Goal: Information Seeking & Learning: Learn about a topic

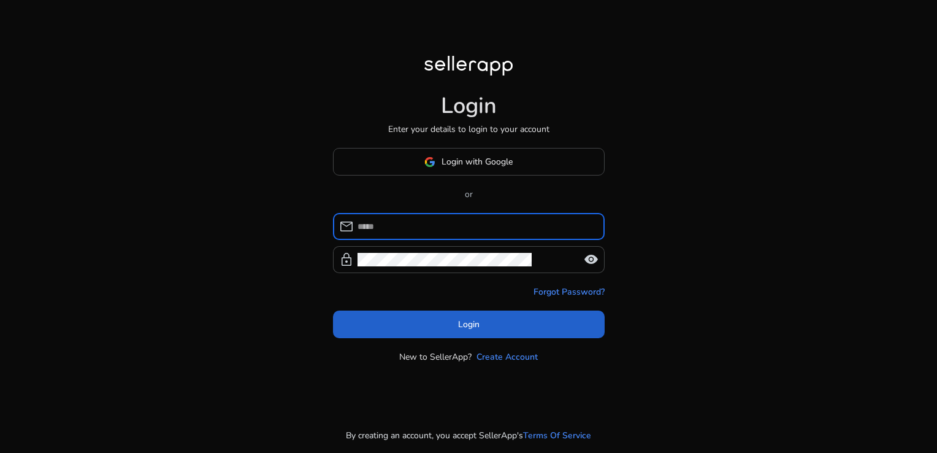
type input "**********"
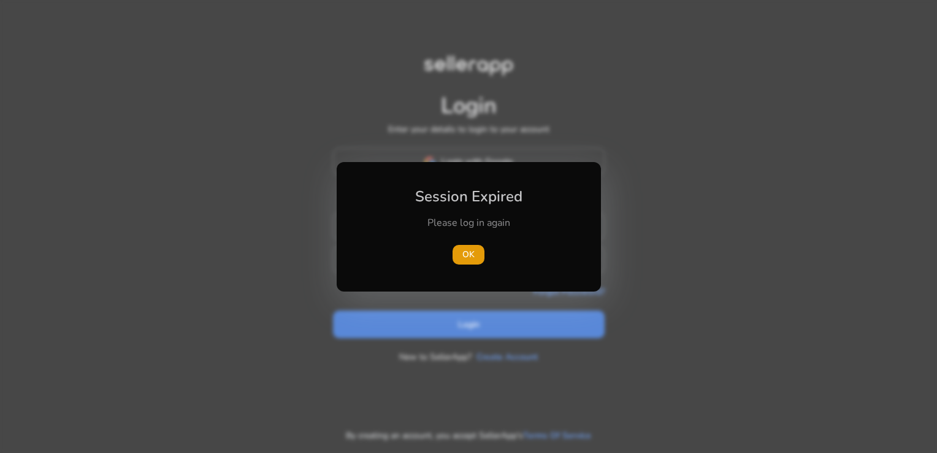
click at [464, 337] on div at bounding box center [468, 226] width 937 height 453
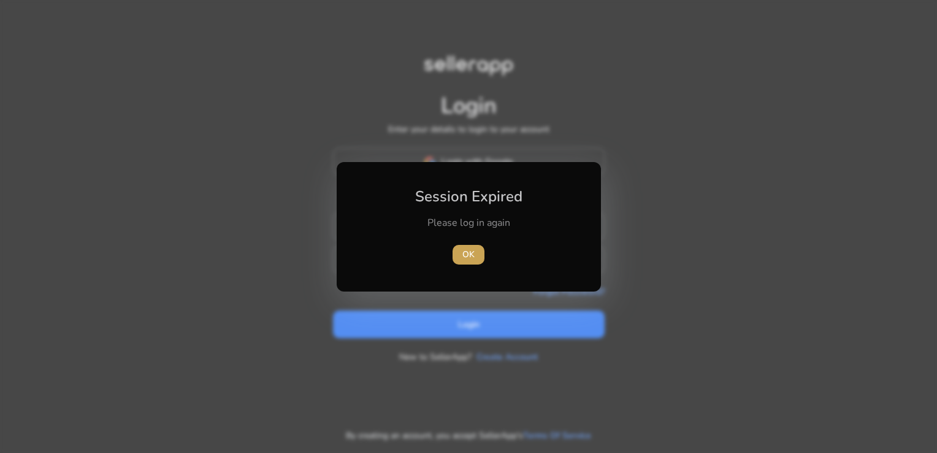
click at [472, 257] on span "OK" at bounding box center [468, 254] width 12 height 13
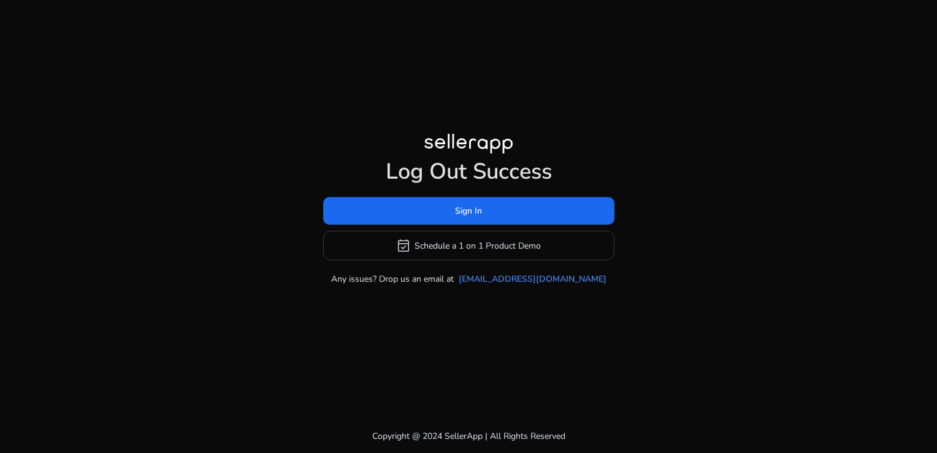
click at [469, 320] on div "Log Out Success Sign In event_available Schedule a 1 on 1 Product Demo Any issu…" at bounding box center [468, 209] width 705 height 419
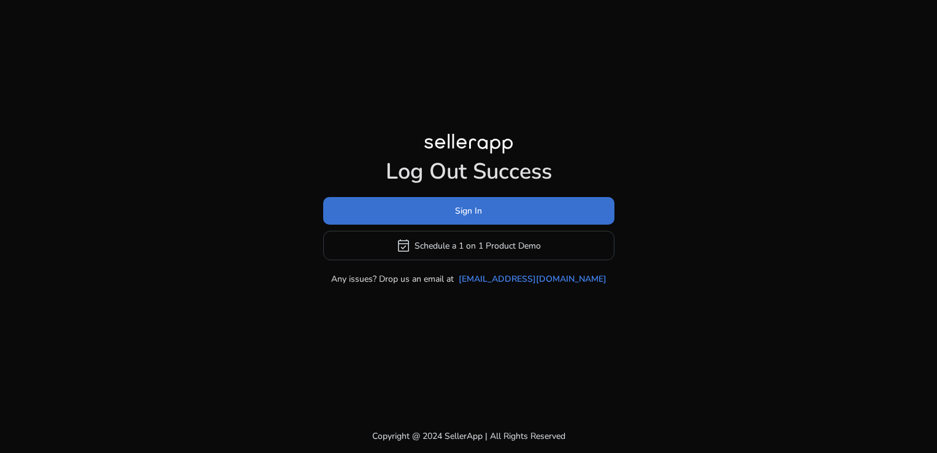
click at [476, 212] on span "Sign In" at bounding box center [468, 210] width 27 height 13
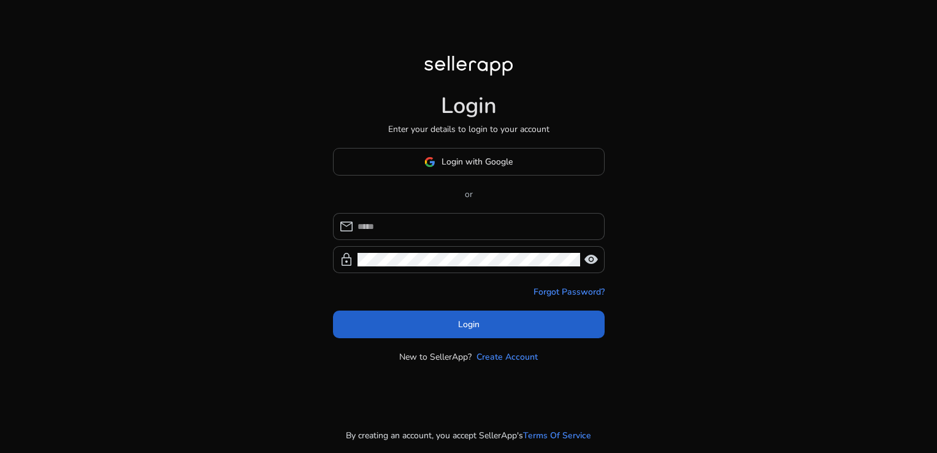
type input "**********"
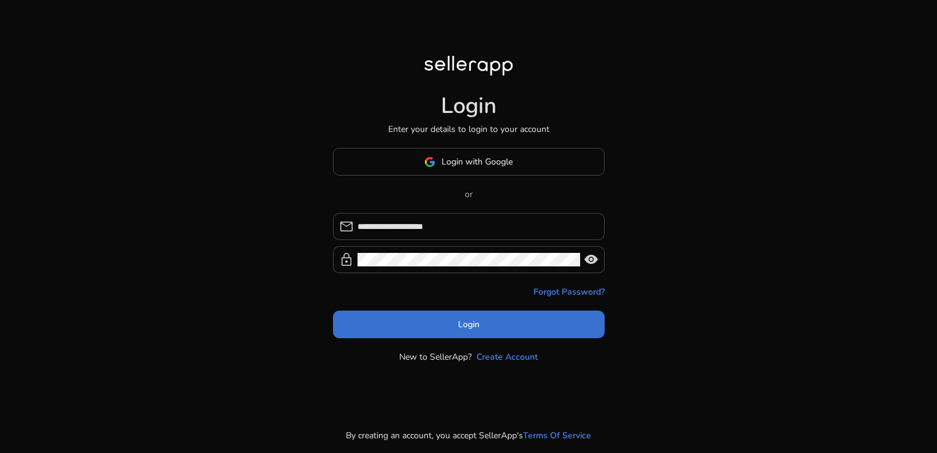
click at [467, 321] on span "Login" at bounding box center [468, 324] width 21 height 13
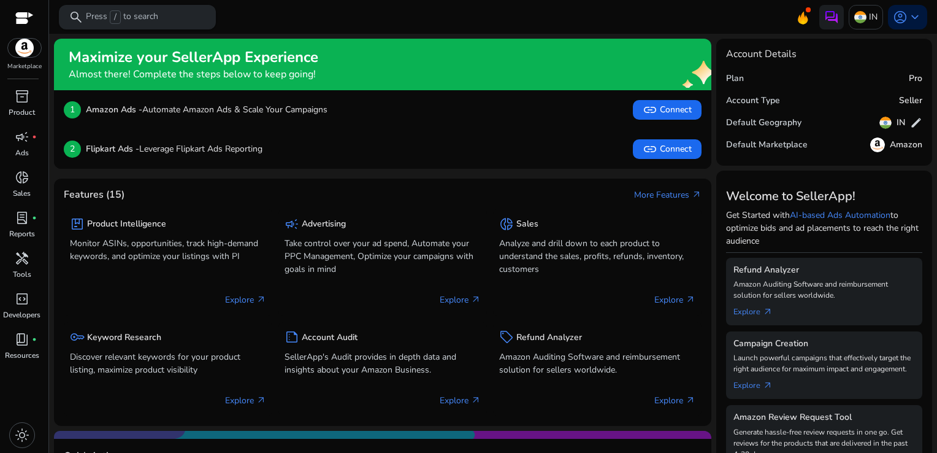
click at [83, 14] on div "search Press / to search" at bounding box center [137, 17] width 157 height 25
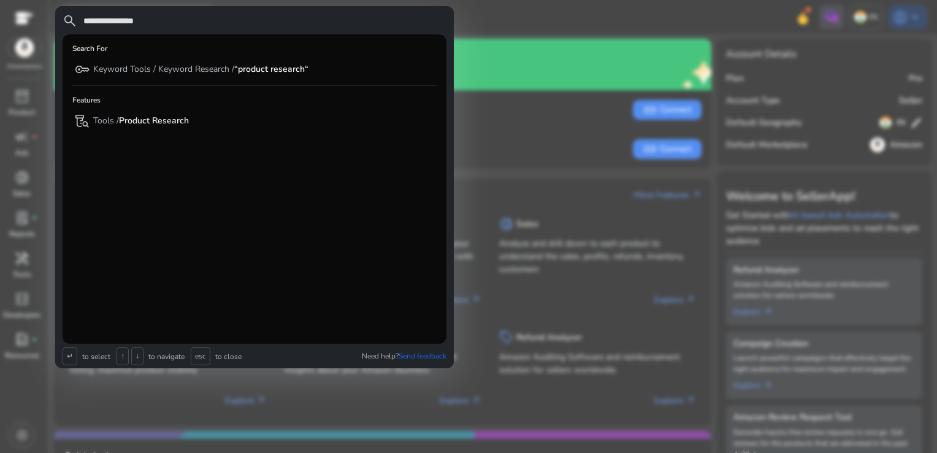
type input "**********"
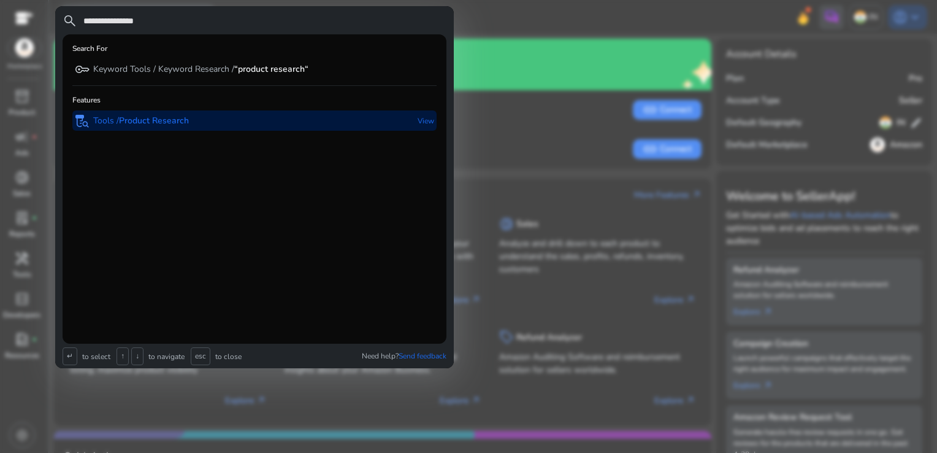
click at [171, 115] on b "Product Research" at bounding box center [154, 121] width 70 height 12
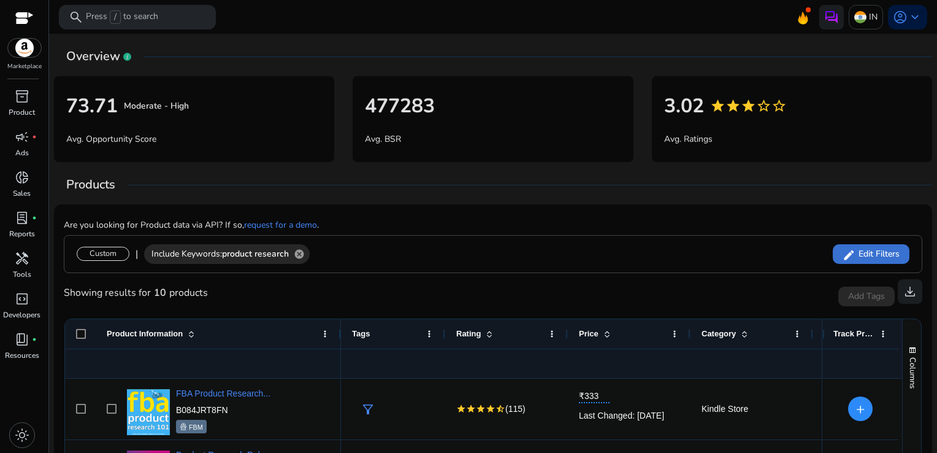
click at [866, 259] on span at bounding box center [871, 253] width 77 height 29
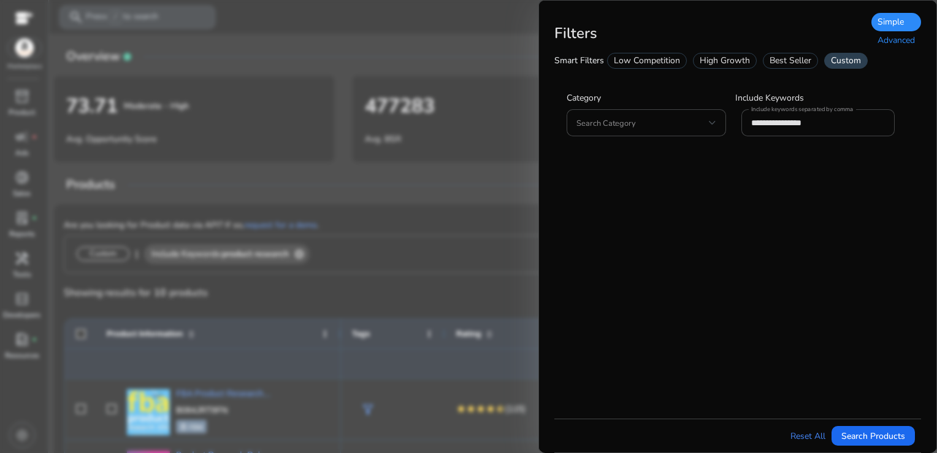
click at [891, 42] on div "Advanced" at bounding box center [896, 40] width 50 height 18
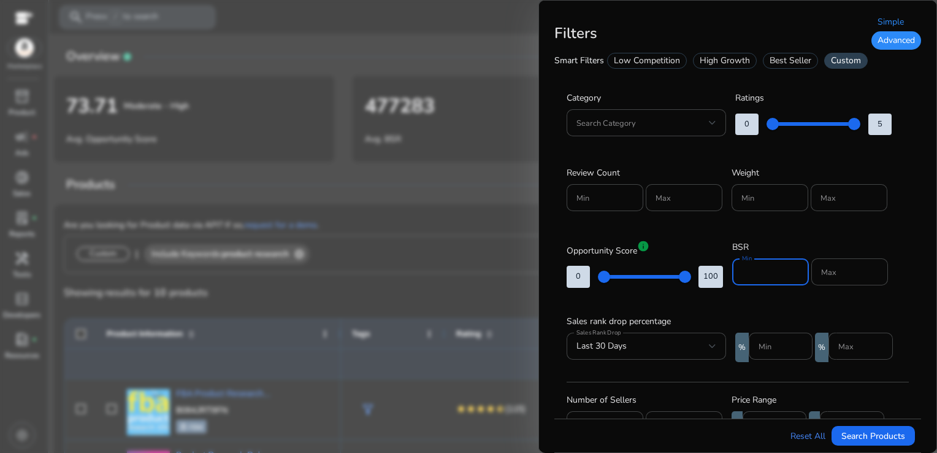
click at [760, 277] on input "Min" at bounding box center [770, 271] width 57 height 13
type input "*****"
click at [829, 270] on input "Max" at bounding box center [849, 271] width 57 height 13
type input "*****"
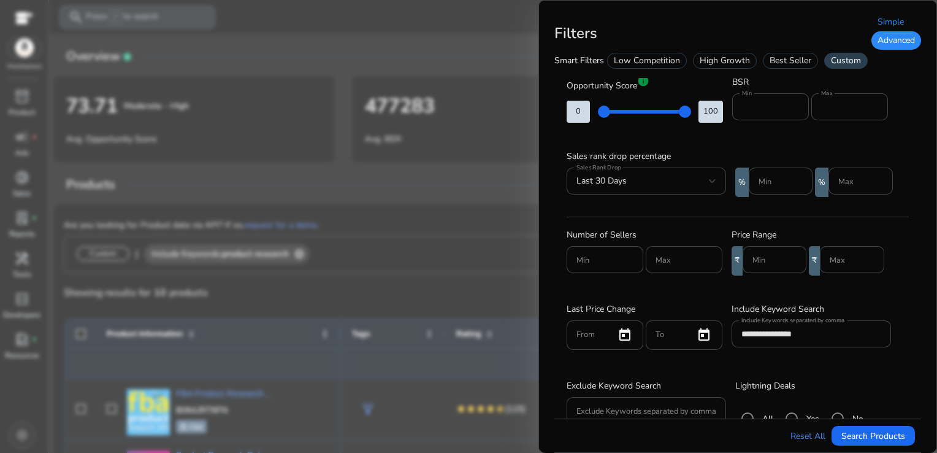
scroll to position [166, 0]
click at [759, 255] on input "Min" at bounding box center [774, 257] width 44 height 13
type input "***"
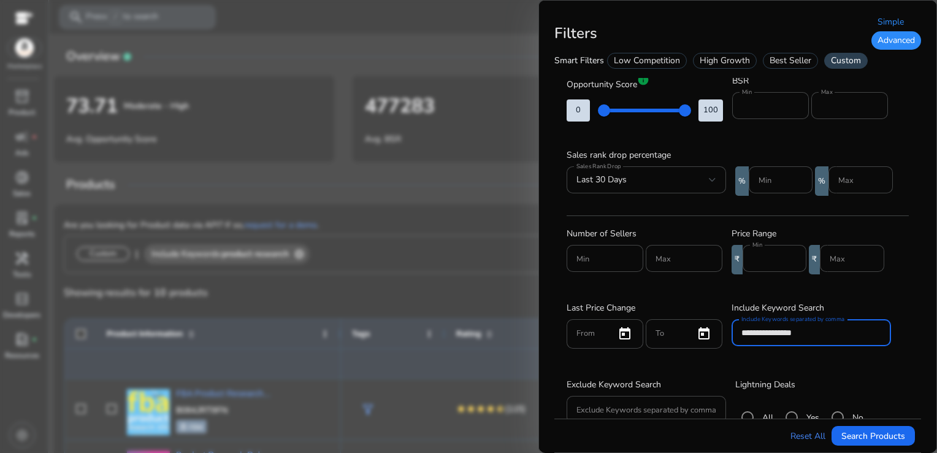
click at [828, 337] on input "**********" at bounding box center [811, 332] width 140 height 13
type input "*"
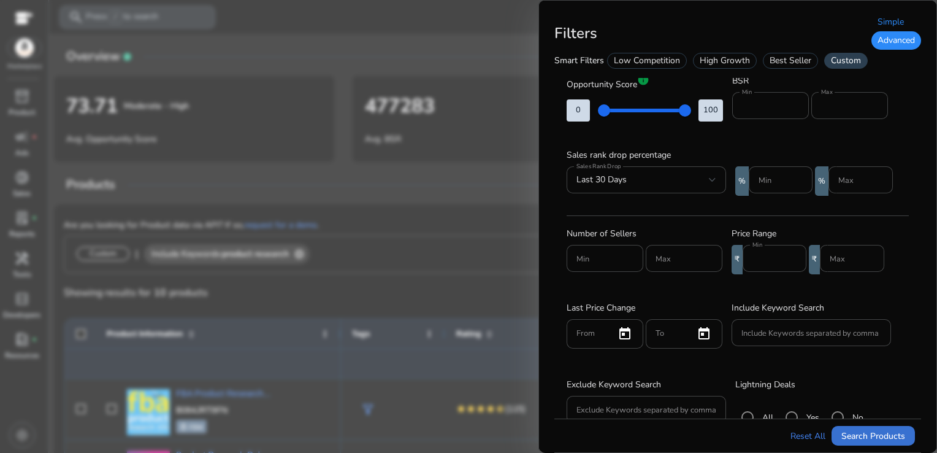
click at [886, 444] on span "submit" at bounding box center [873, 435] width 83 height 29
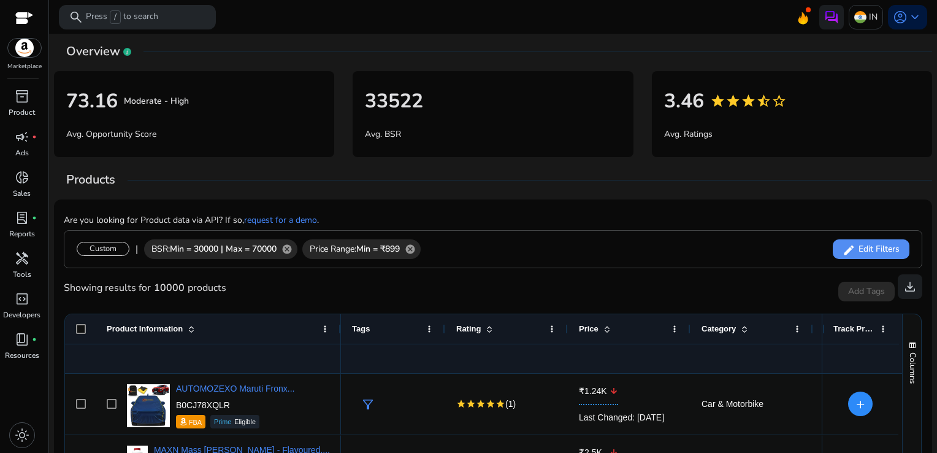
scroll to position [0, 0]
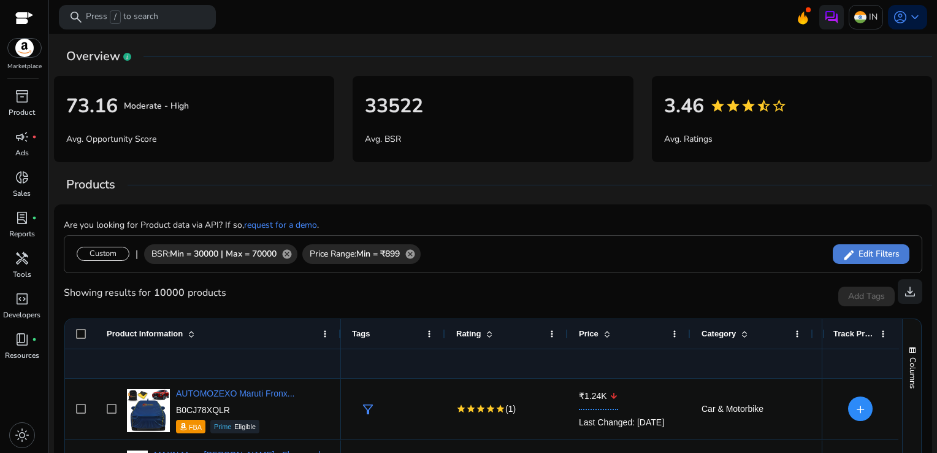
click at [881, 253] on span "Edit Filters" at bounding box center [877, 254] width 44 height 12
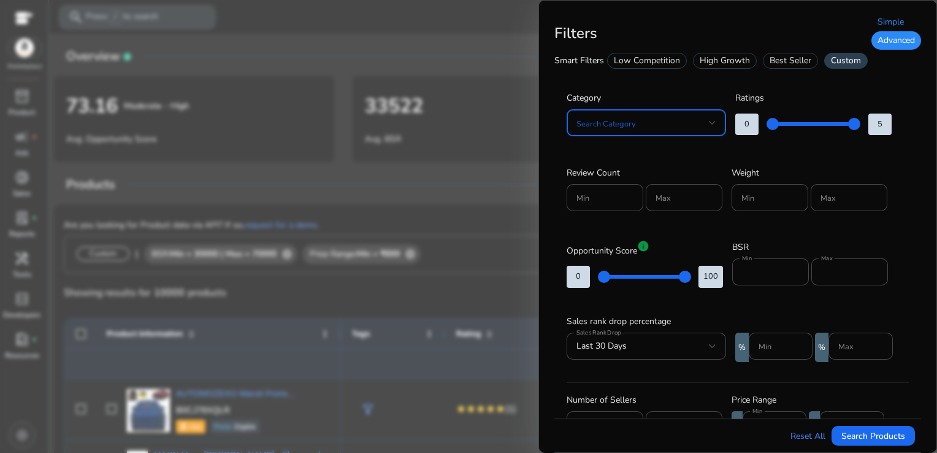
click at [711, 125] on div at bounding box center [712, 122] width 7 height 15
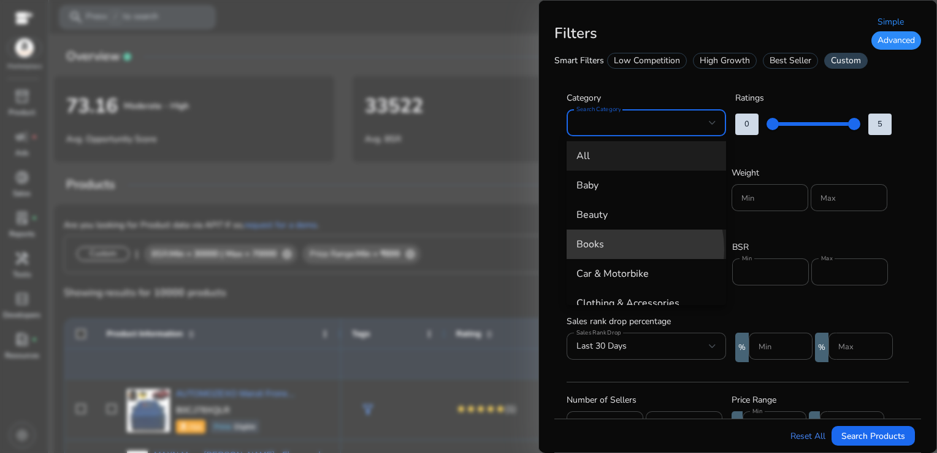
click at [616, 250] on span "Books" at bounding box center [646, 243] width 140 height 13
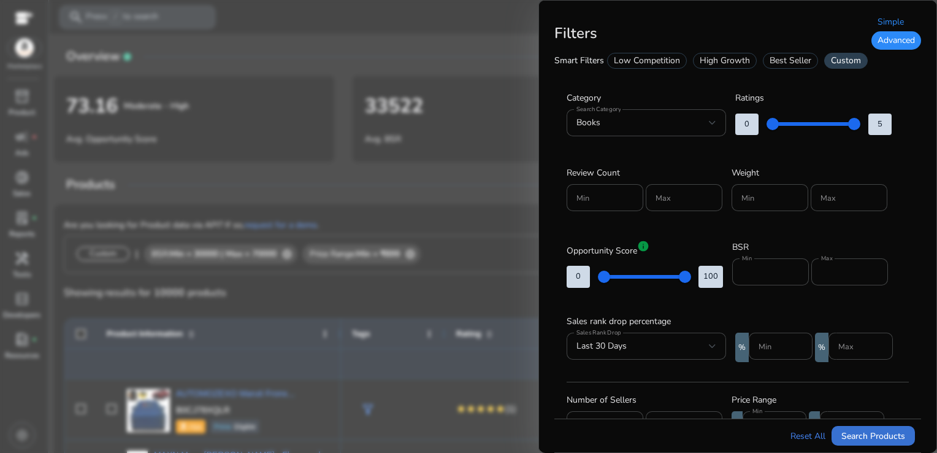
click at [861, 438] on span "Search Products" at bounding box center [873, 435] width 64 height 13
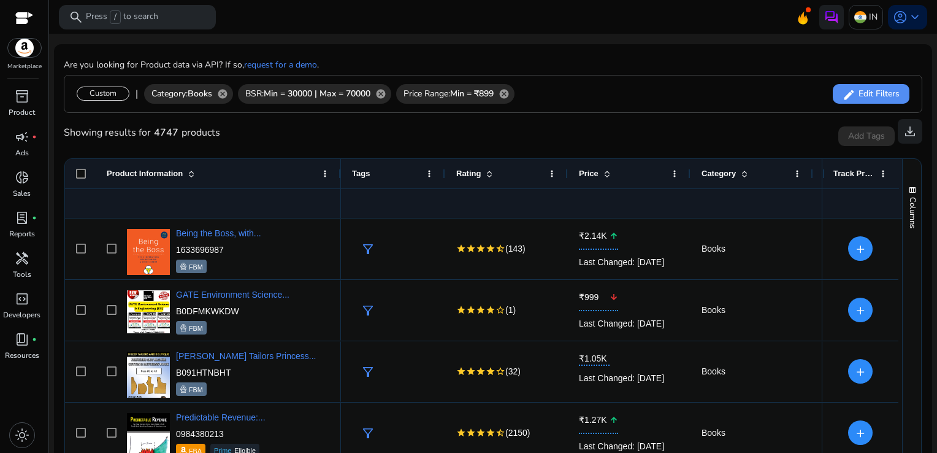
scroll to position [161, 0]
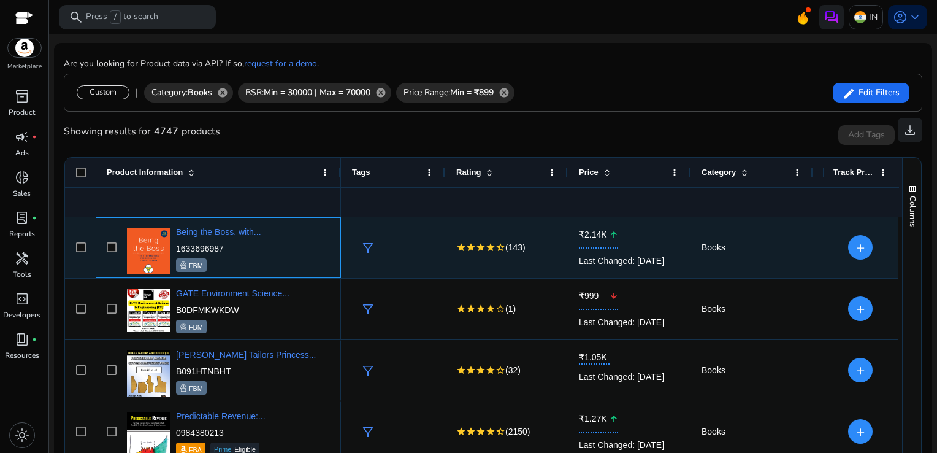
drag, startPoint x: 223, startPoint y: 247, endPoint x: 175, endPoint y: 247, distance: 47.2
click at [176, 247] on p "1633696987" at bounding box center [218, 248] width 85 height 12
copy p "1633696987"
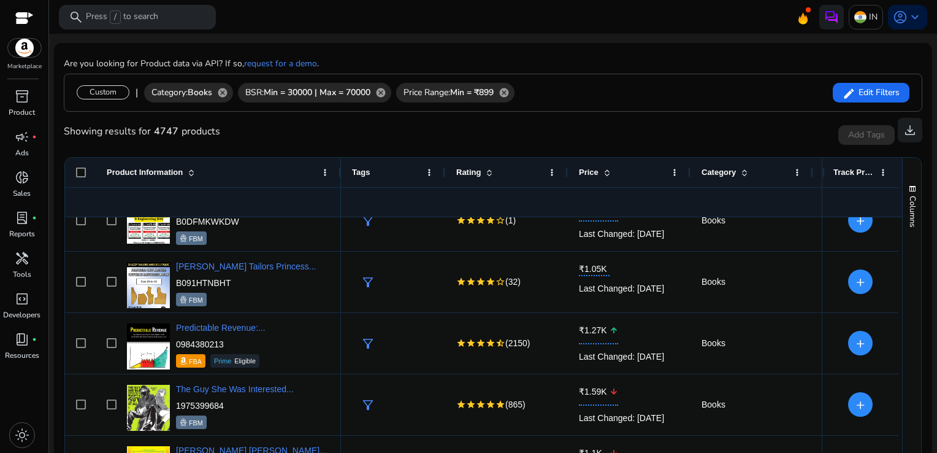
scroll to position [112, 0]
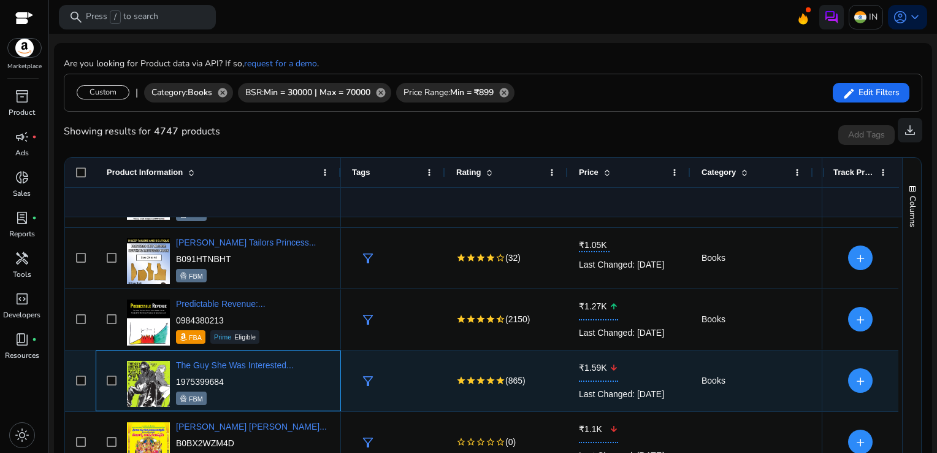
drag, startPoint x: 235, startPoint y: 376, endPoint x: 177, endPoint y: 379, distance: 59.0
click at [177, 379] on p "1975399684" at bounding box center [235, 381] width 118 height 12
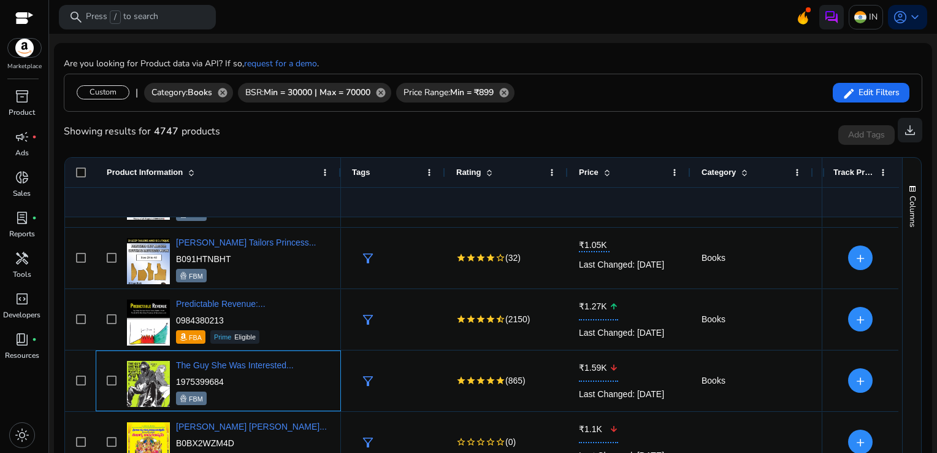
copy p "1975399684"
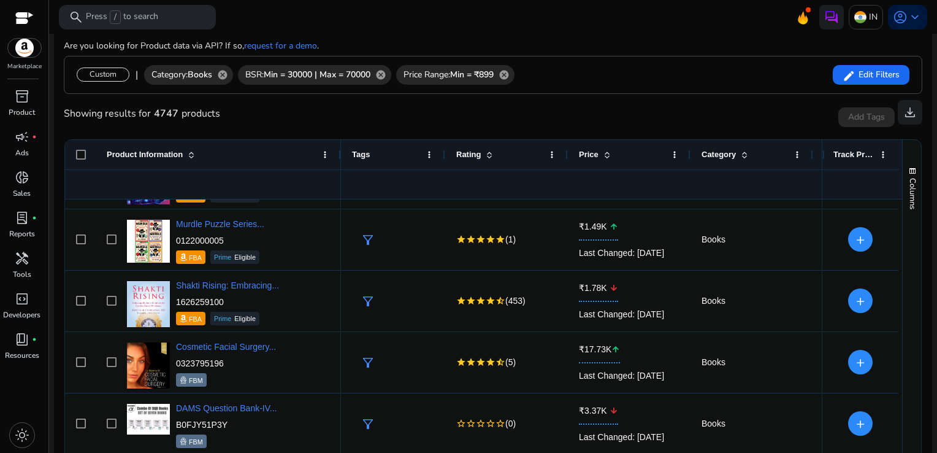
scroll to position [0, 0]
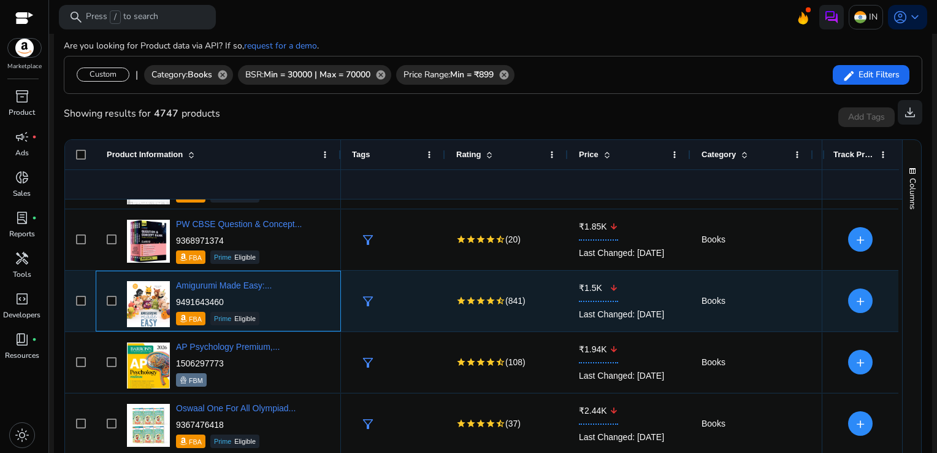
drag, startPoint x: 223, startPoint y: 302, endPoint x: 174, endPoint y: 302, distance: 49.1
click at [174, 302] on div "Amigurumi Made Easy:... 9491643460 FBA Prime Eligible" at bounding box center [227, 301] width 206 height 52
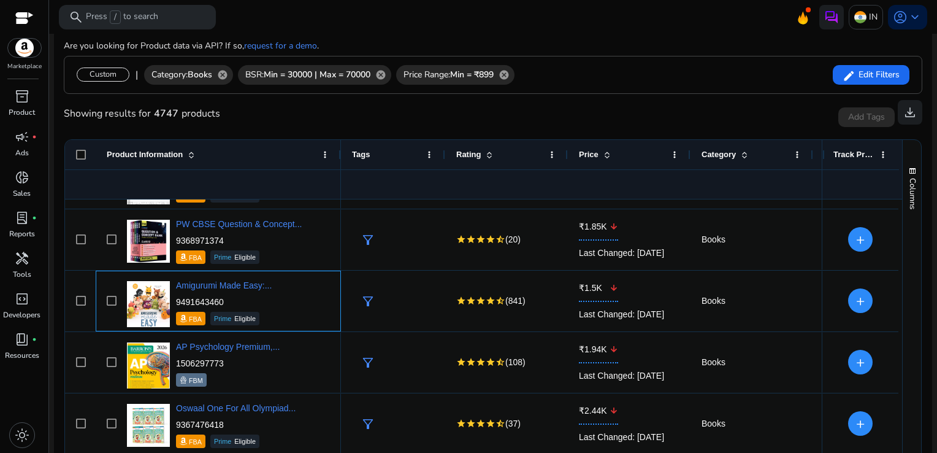
copy p "9491643460"
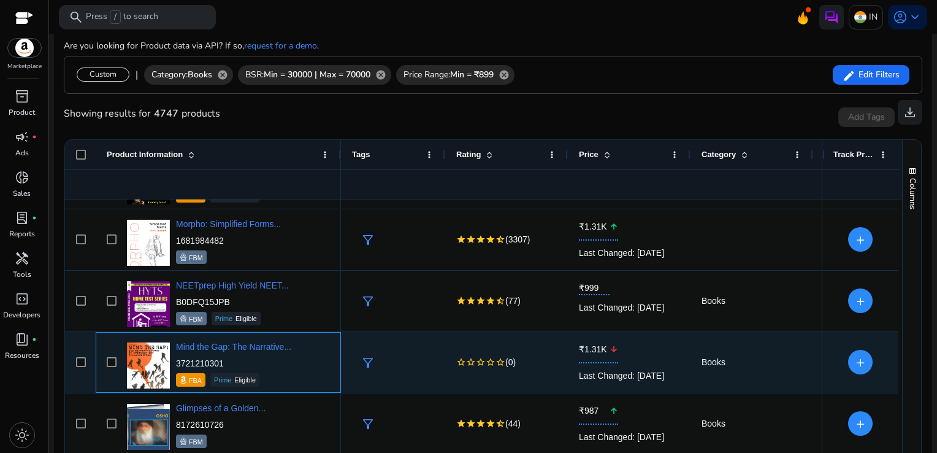
drag, startPoint x: 228, startPoint y: 364, endPoint x: 172, endPoint y: 359, distance: 56.0
click at [172, 359] on div "Mind the Gap: The Narrative... 3721210301 FBA Prime Eligible" at bounding box center [227, 362] width 206 height 52
drag, startPoint x: 172, startPoint y: 359, endPoint x: 240, endPoint y: 356, distance: 68.8
click at [240, 356] on div "Mind the Gap: The Narrative... 3721210301 FBA Prime Eligible" at bounding box center [233, 363] width 115 height 46
click at [232, 359] on p "3721210301" at bounding box center [233, 363] width 115 height 12
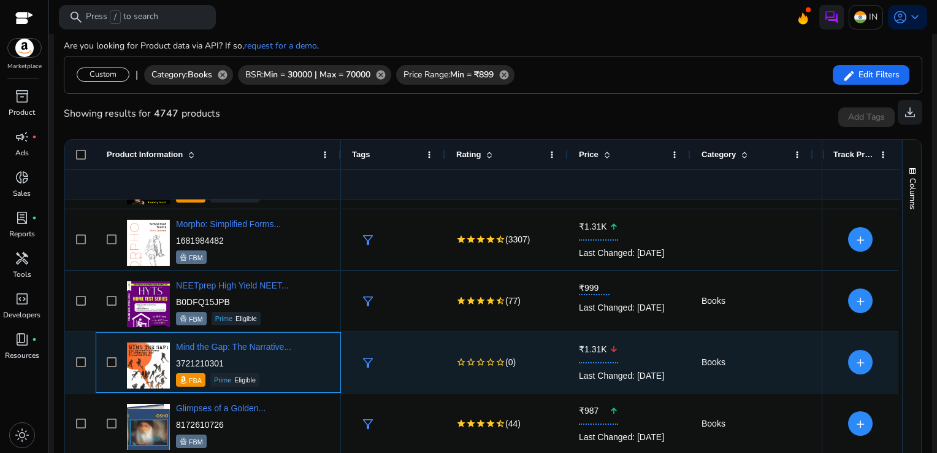
drag, startPoint x: 226, startPoint y: 359, endPoint x: 176, endPoint y: 359, distance: 50.3
click at [176, 359] on p "3721210301" at bounding box center [233, 363] width 115 height 12
copy p "3721210301"
